Goal: Task Accomplishment & Management: Manage account settings

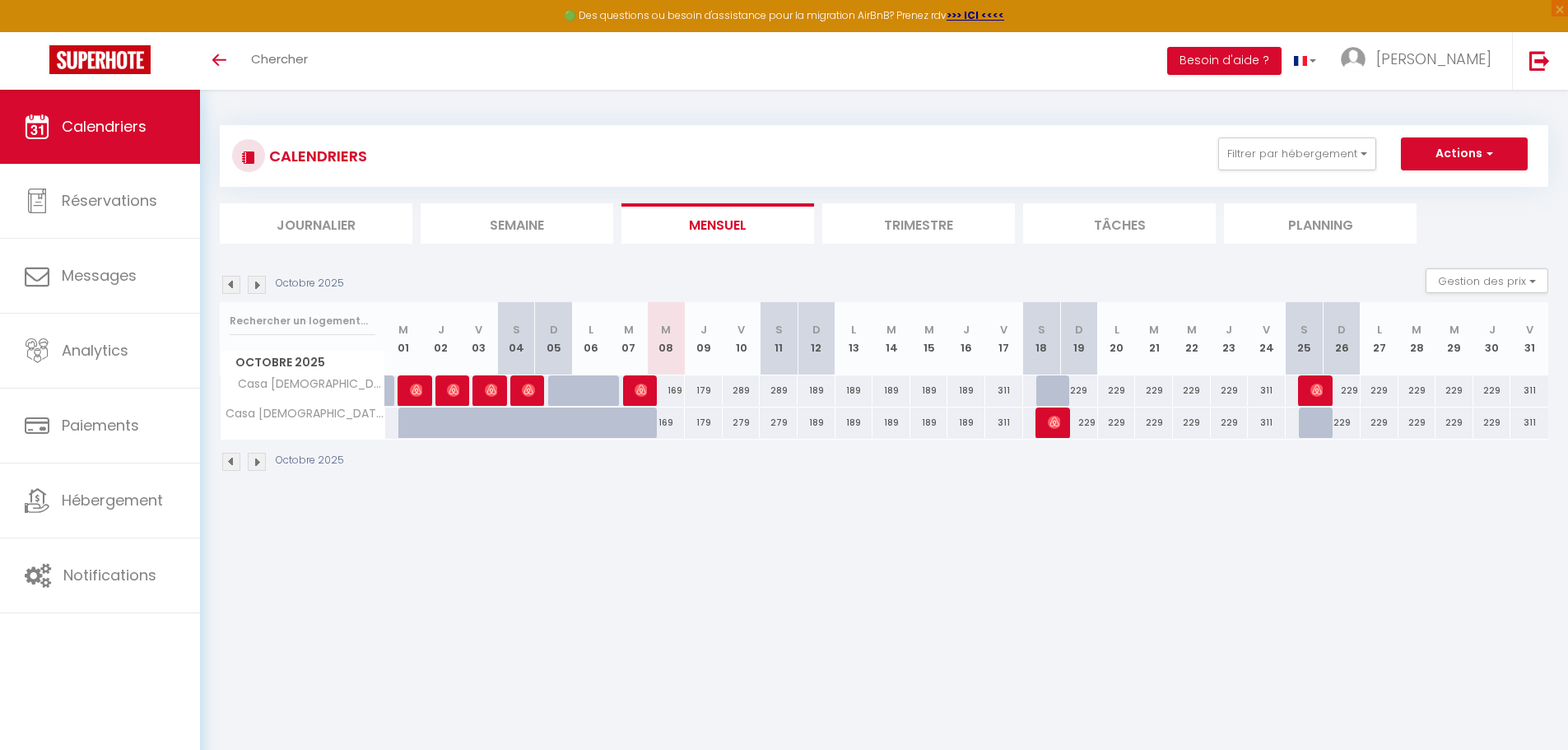
click at [680, 391] on div "169" at bounding box center [666, 391] width 38 height 31
type input "169"
type input "Mer 08 Octobre 2025"
type input "Jeu 09 Octobre 2025"
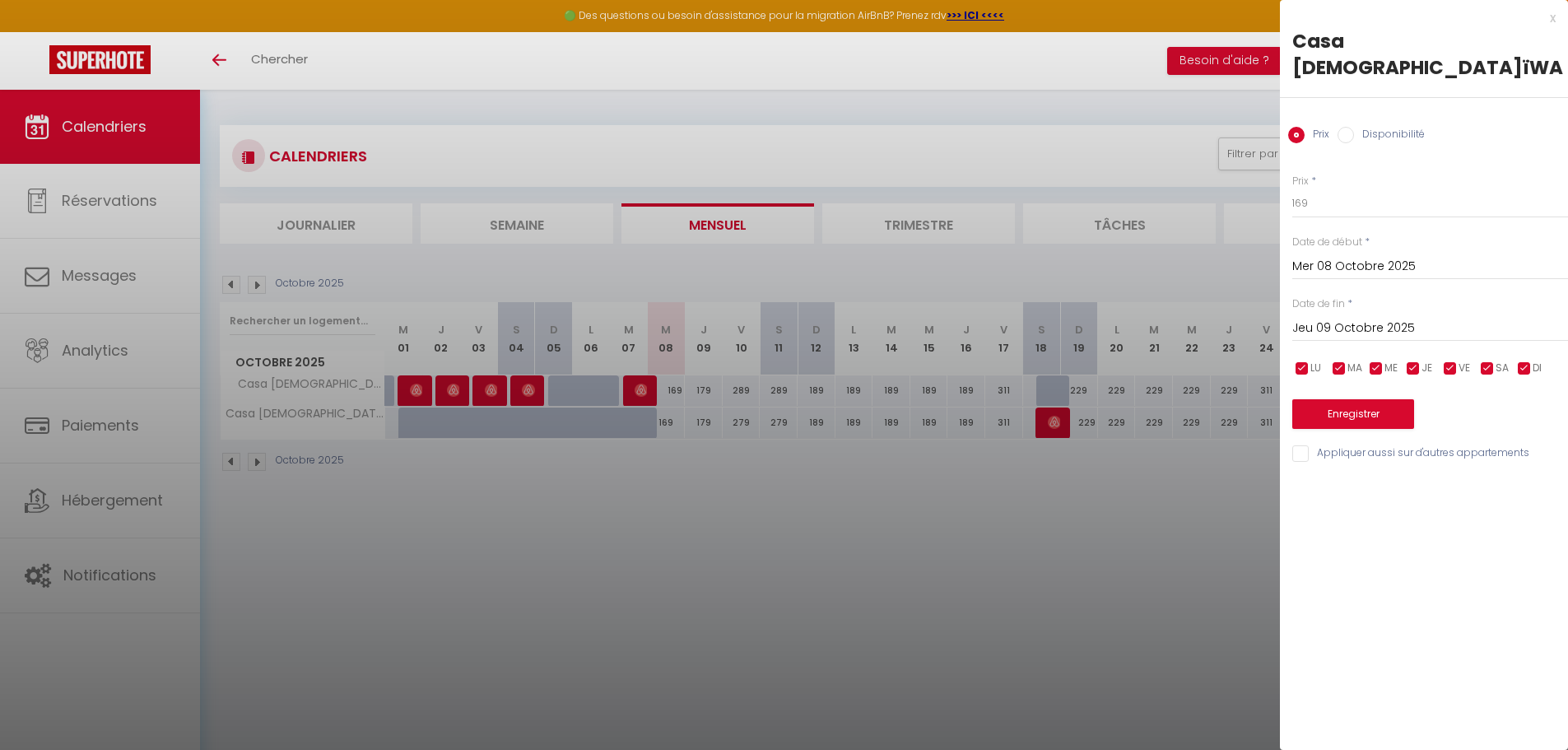
click at [1361, 196] on div "Prix * 169 Statut * Disponible Indisponible Date de début * [DATE] < [DATE] > D…" at bounding box center [1424, 309] width 288 height 311
click at [1364, 189] on input "169" at bounding box center [1430, 203] width 275 height 30
type input "159"
click at [1338, 400] on button "Enregistrer" at bounding box center [1353, 414] width 122 height 30
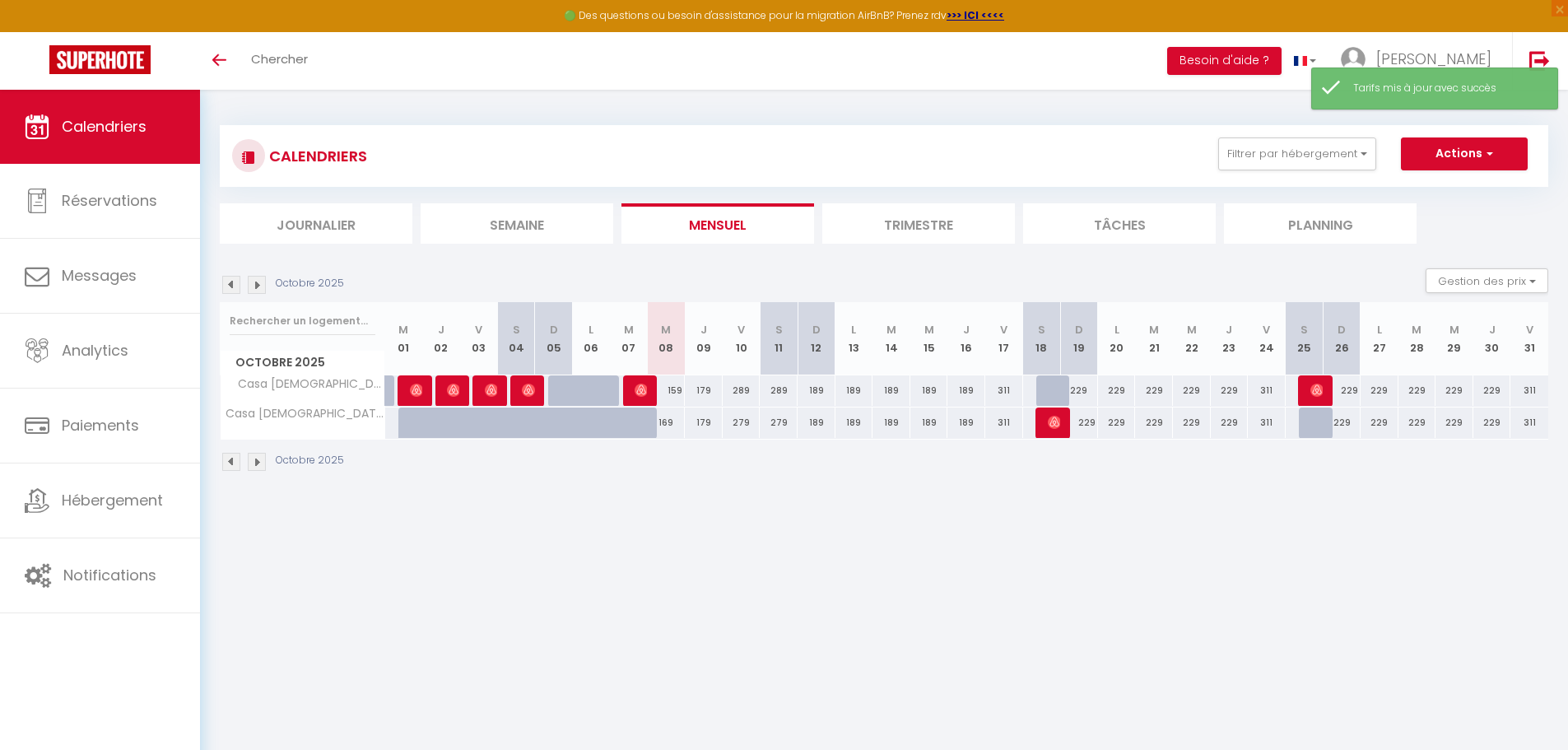
click at [674, 419] on div "169" at bounding box center [666, 423] width 38 height 31
type input "169"
type input "Mer 08 Octobre 2025"
type input "Jeu 09 Octobre 2025"
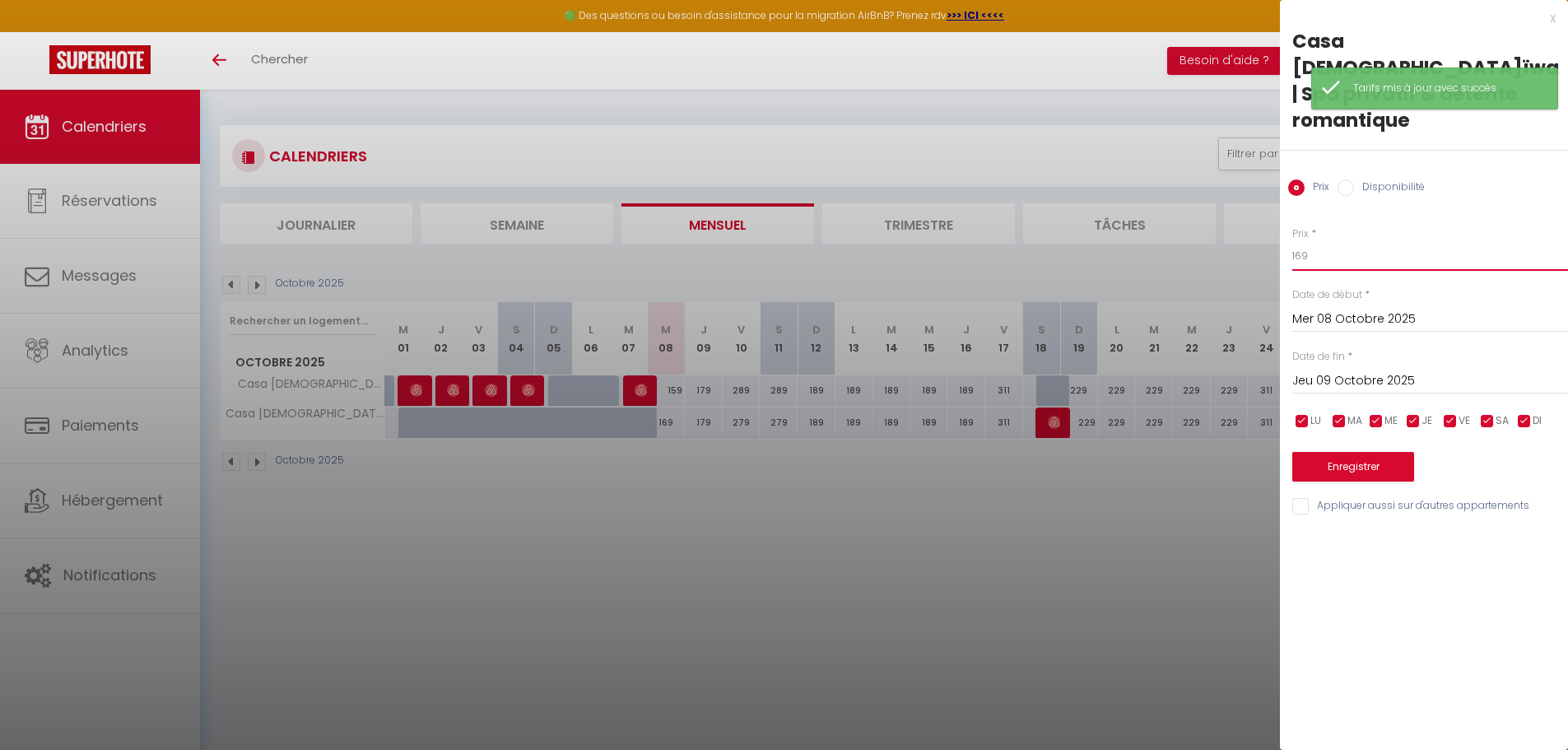
drag, startPoint x: 1322, startPoint y: 224, endPoint x: 1292, endPoint y: 225, distance: 30.0
click at [1292, 225] on div "Prix * 169 Statut * Disponible Indisponible Date de début * [DATE] < [DATE] > D…" at bounding box center [1424, 361] width 288 height 311
type input "159"
click at [1327, 452] on button "Enregistrer" at bounding box center [1353, 467] width 122 height 30
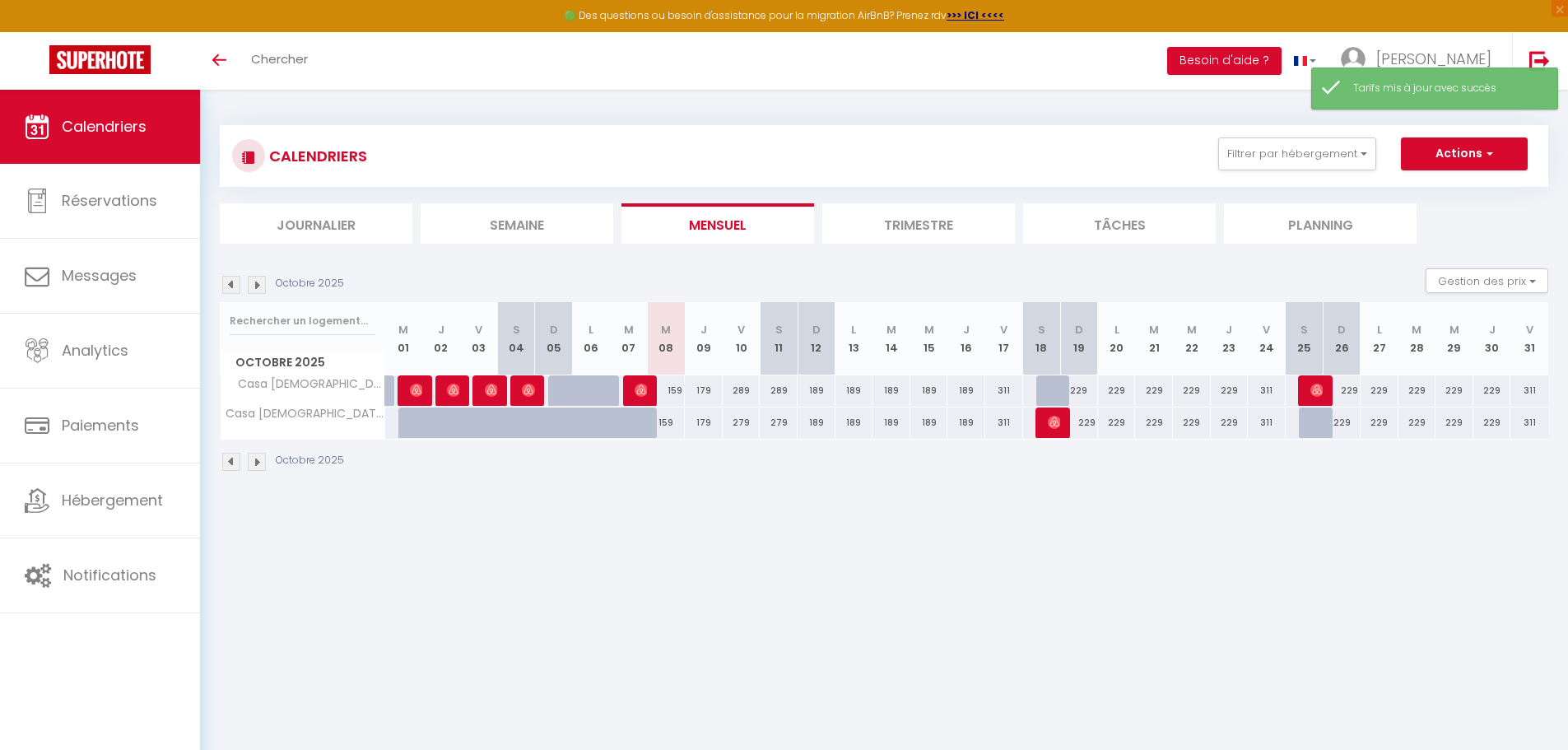
click at [710, 390] on div "179" at bounding box center [704, 391] width 38 height 31
type input "179"
type input "Jeu 09 Octobre 2025"
type input "Ven 10 Octobre 2025"
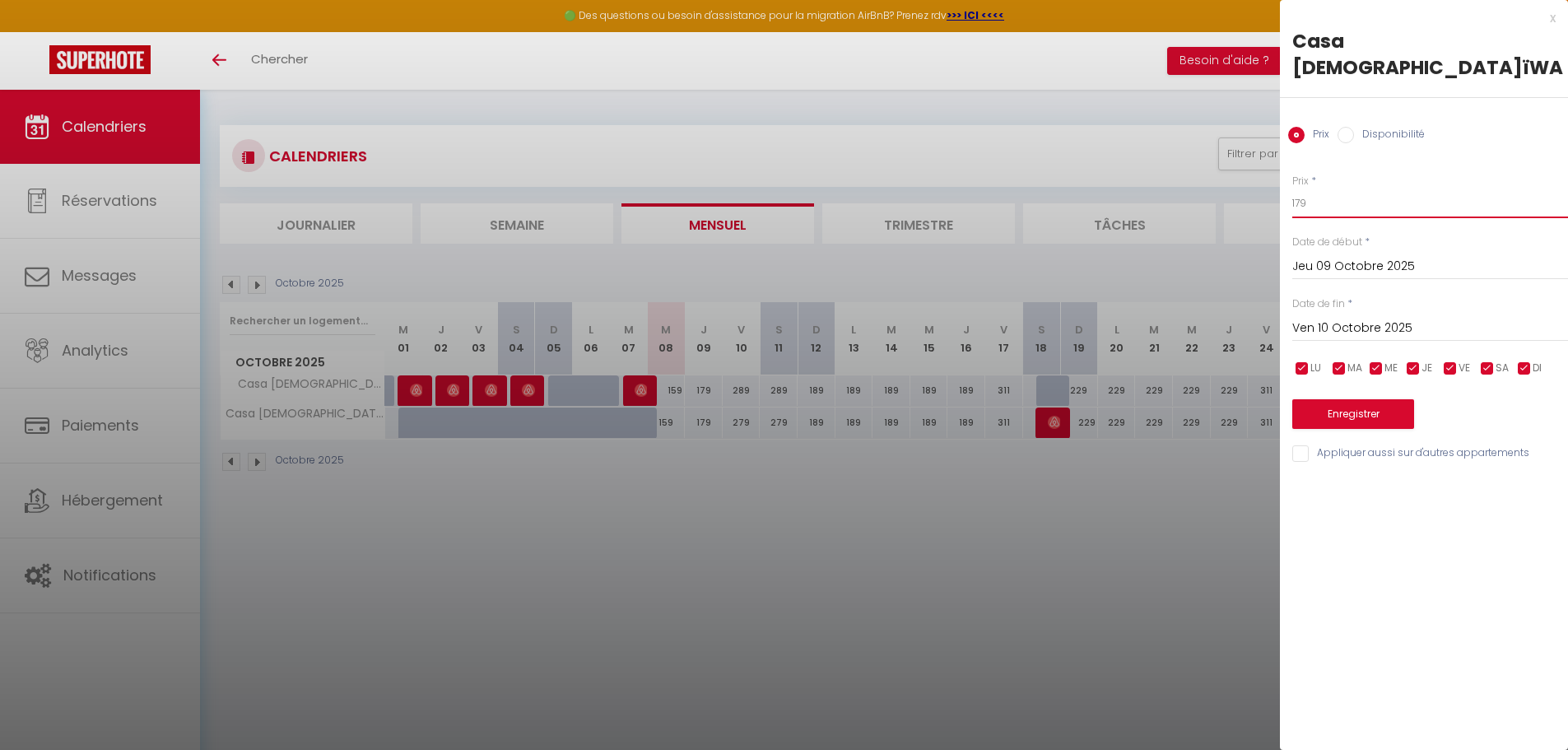
click at [1353, 189] on input "179" at bounding box center [1430, 203] width 275 height 30
type input "169"
click at [1393, 379] on div "Enregistrer" at bounding box center [1430, 404] width 275 height 50
click at [1392, 400] on button "Enregistrer" at bounding box center [1353, 414] width 122 height 30
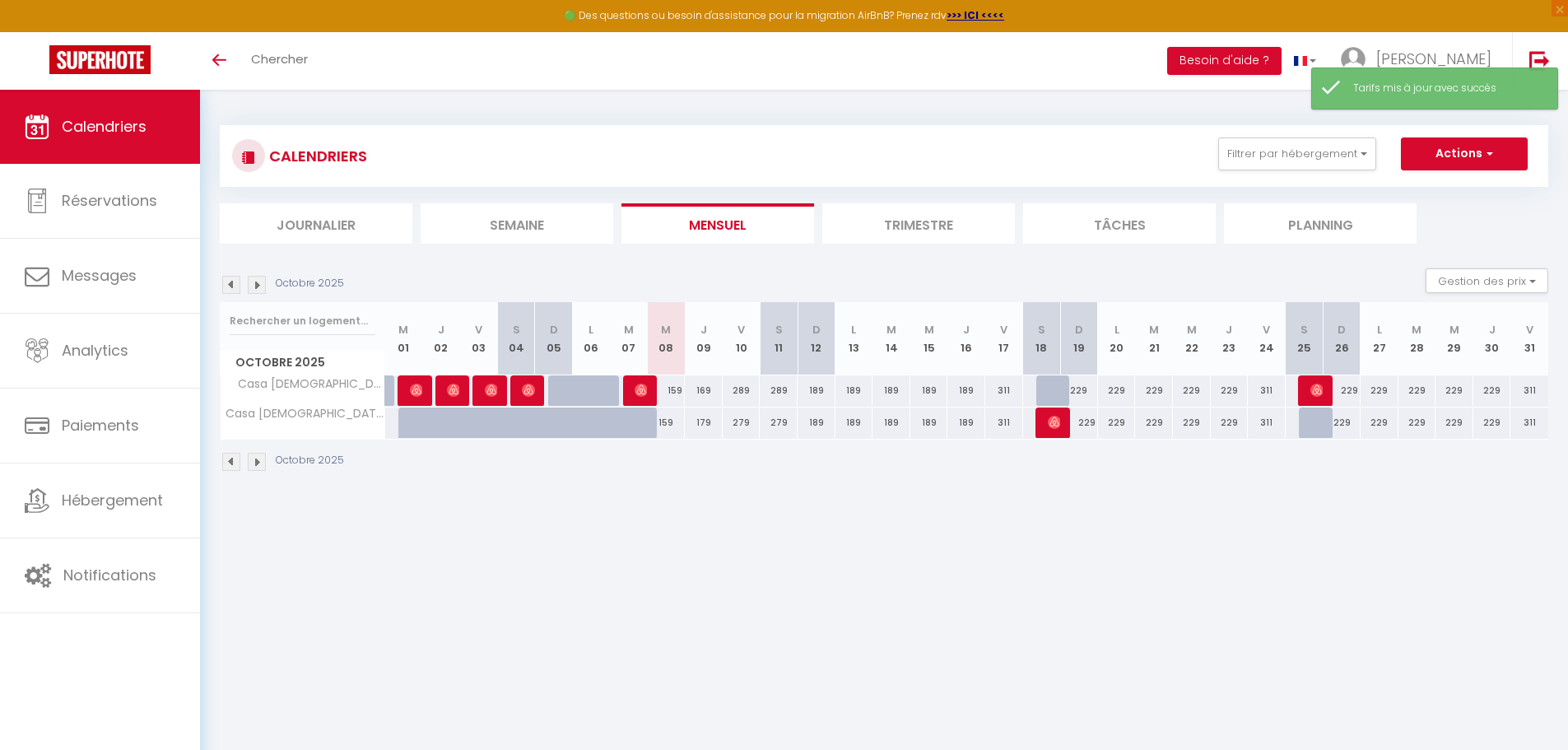
click at [706, 415] on div "179" at bounding box center [704, 423] width 38 height 31
type input "179"
type input "Jeu 09 Octobre 2025"
type input "Ven 10 Octobre 2025"
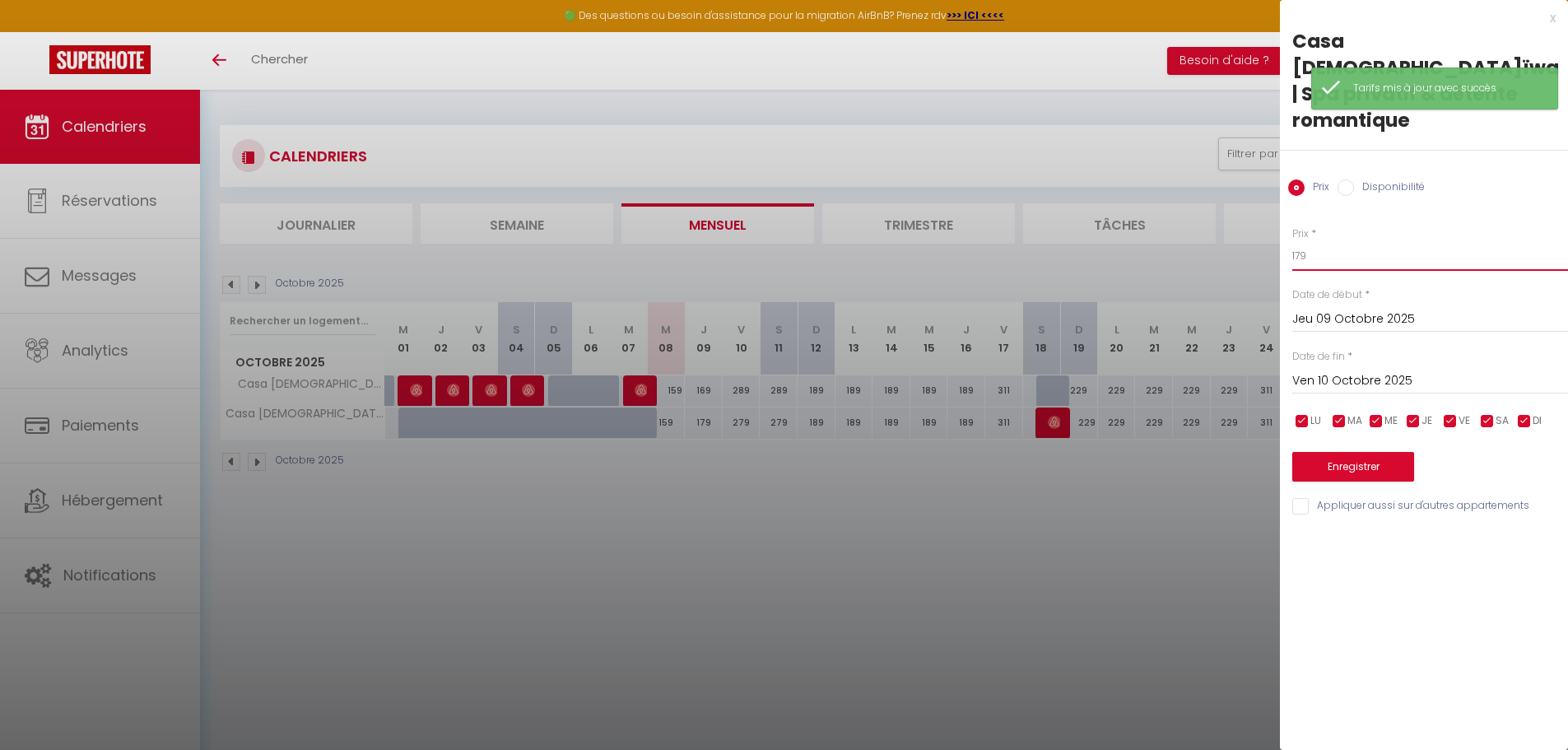
drag, startPoint x: 1343, startPoint y: 231, endPoint x: 1190, endPoint y: 229, distance: 153.0
click at [1190, 229] on body "🟢 Des questions ou besoin d'assistance pour la migration AirBnB? Prenez rdv >>>…" at bounding box center [784, 465] width 1568 height 750
type input "169"
click at [1309, 452] on button "Enregistrer" at bounding box center [1353, 467] width 122 height 30
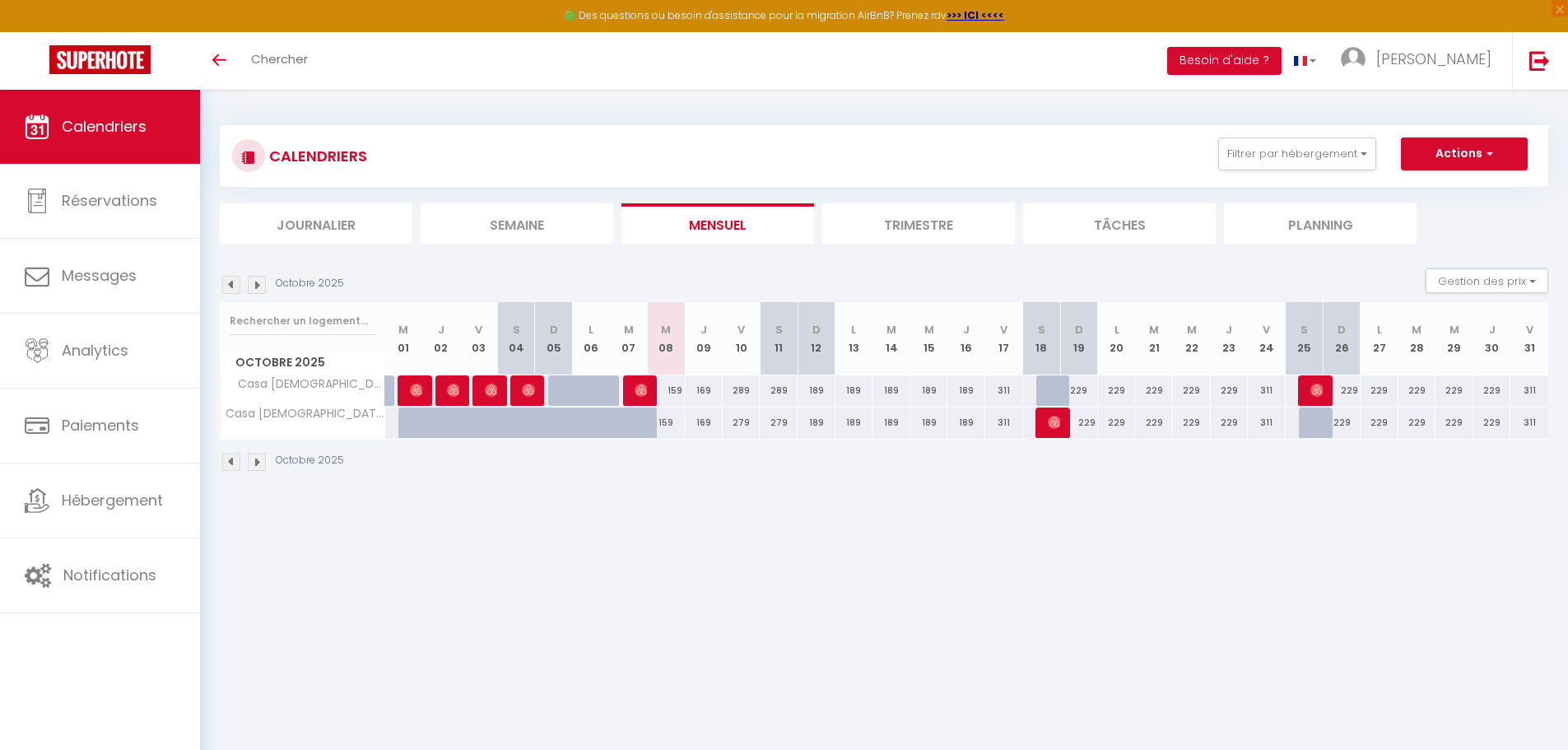
click at [233, 289] on img at bounding box center [231, 284] width 18 height 18
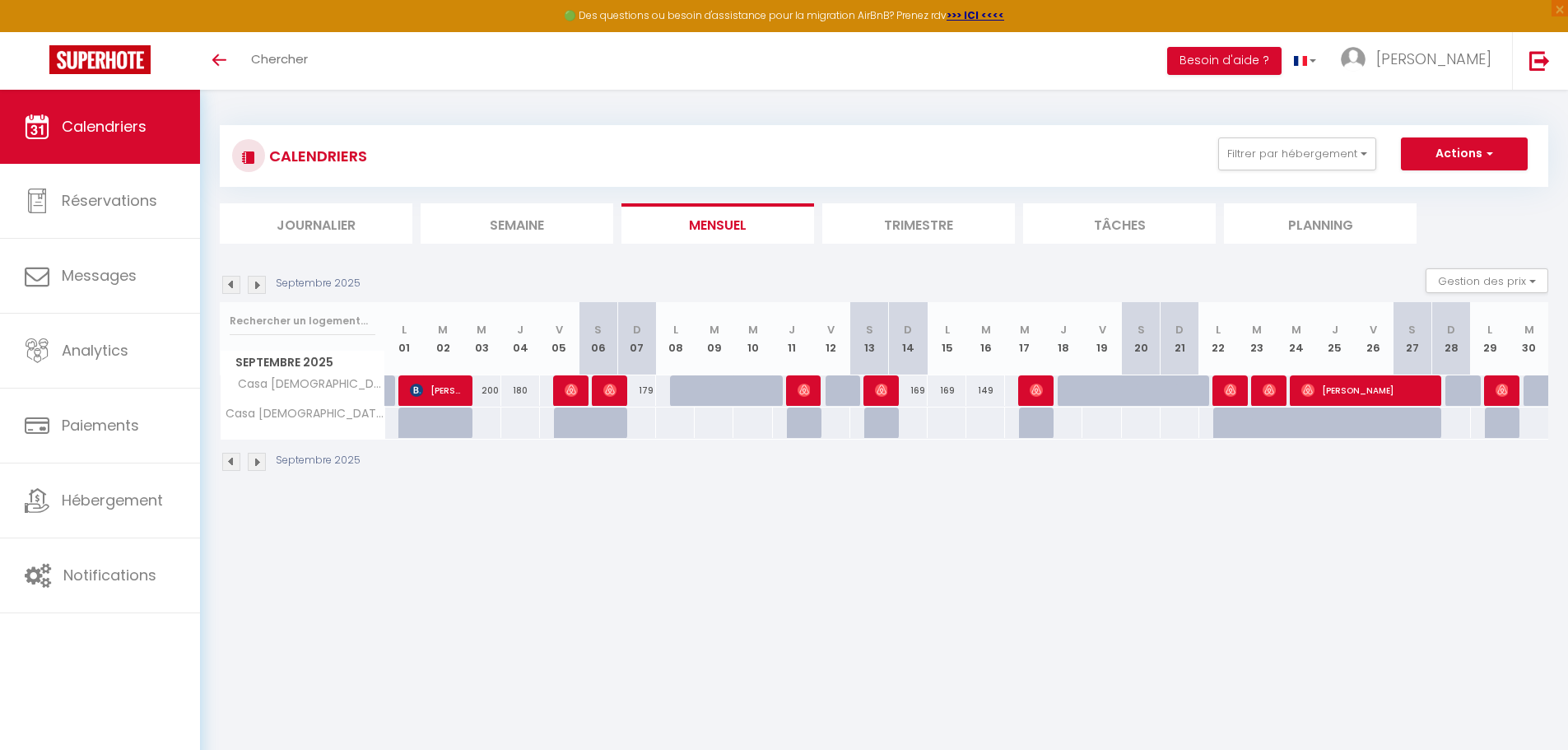
click at [258, 287] on img at bounding box center [257, 284] width 18 height 18
